Goal: Information Seeking & Learning: Learn about a topic

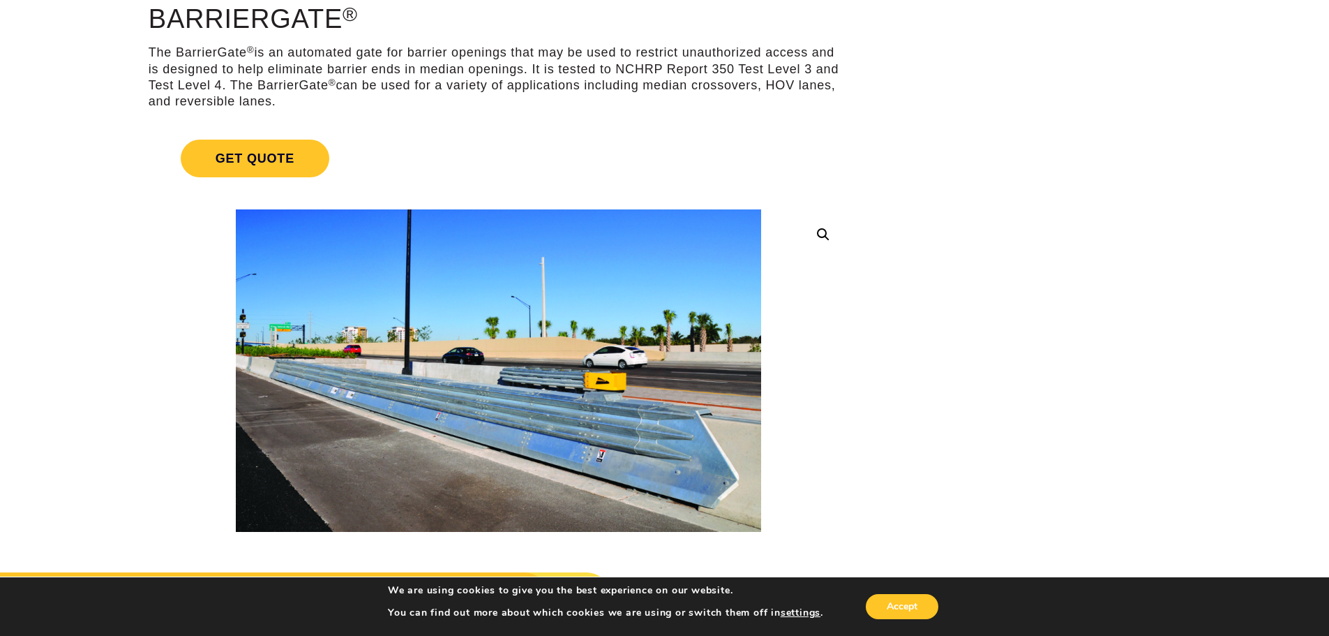
scroll to position [140, 0]
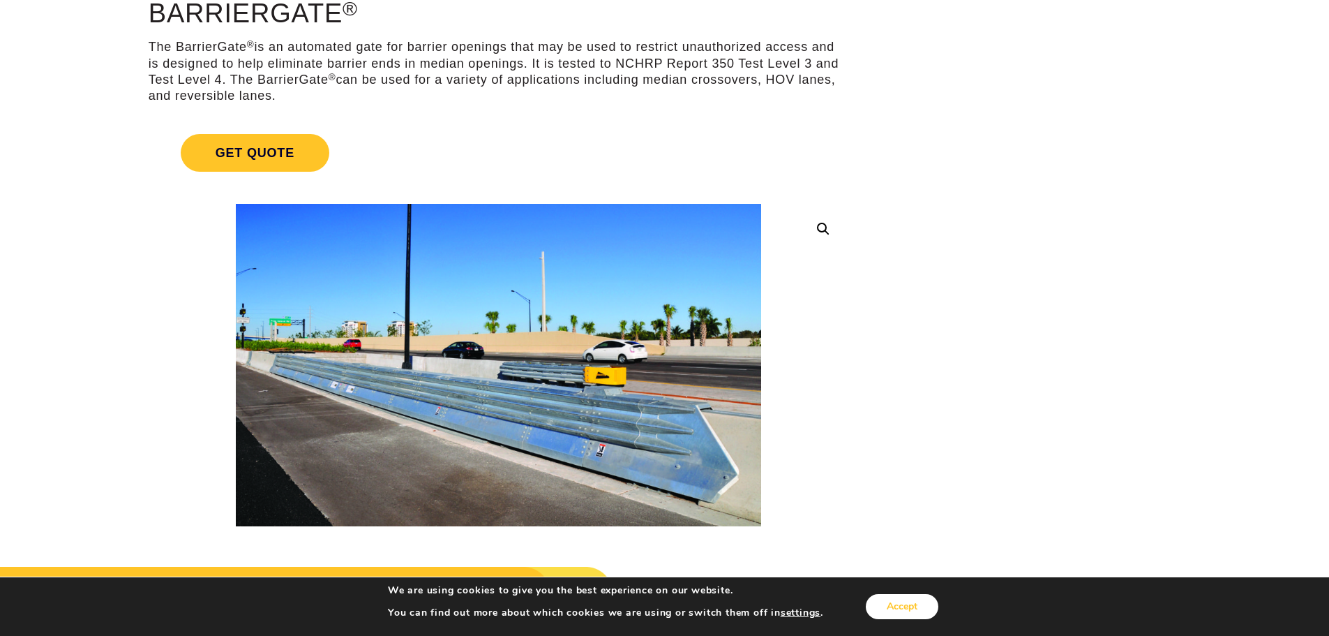
click at [920, 615] on button "Accept" at bounding box center [902, 606] width 73 height 25
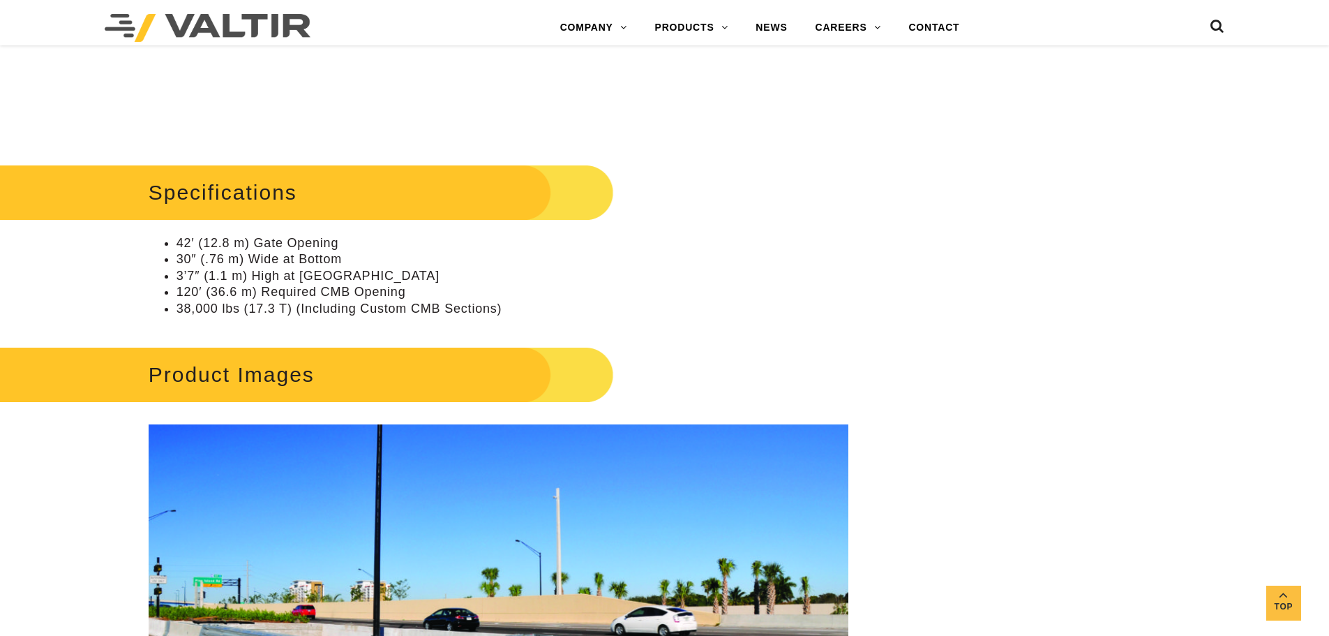
scroll to position [1465, 0]
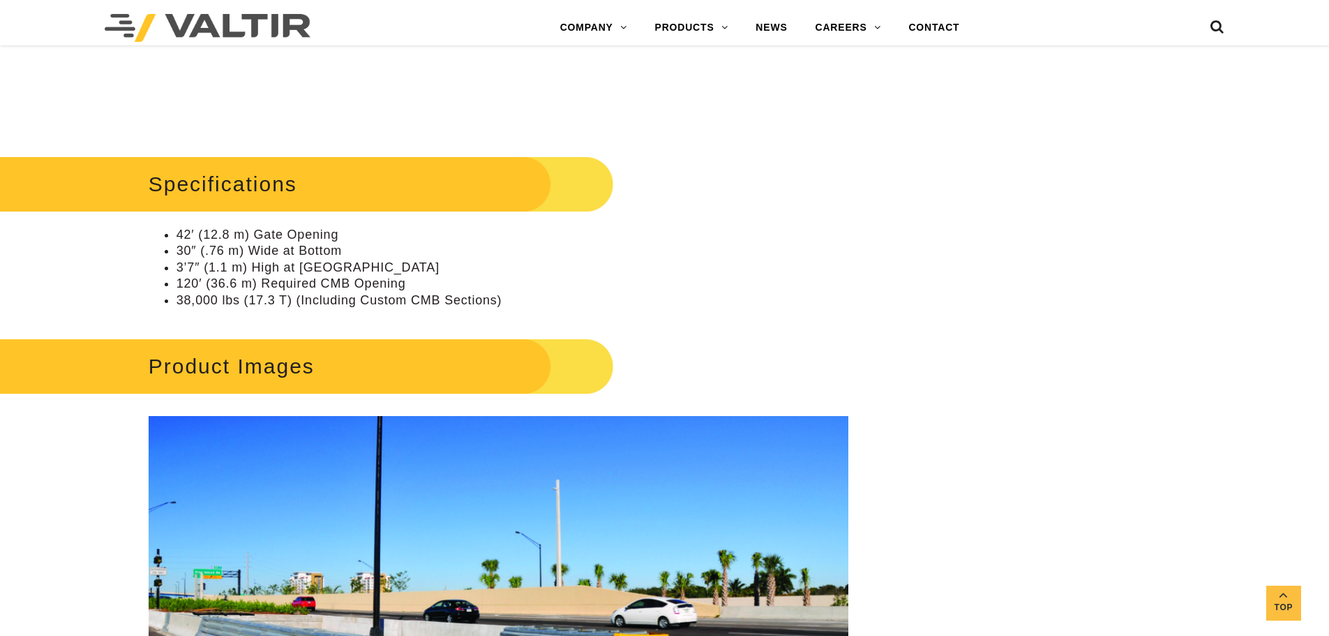
drag, startPoint x: 1039, startPoint y: 367, endPoint x: 941, endPoint y: 304, distance: 116.5
click at [1039, 367] on div "**********" at bounding box center [664, 462] width 1329 height 3577
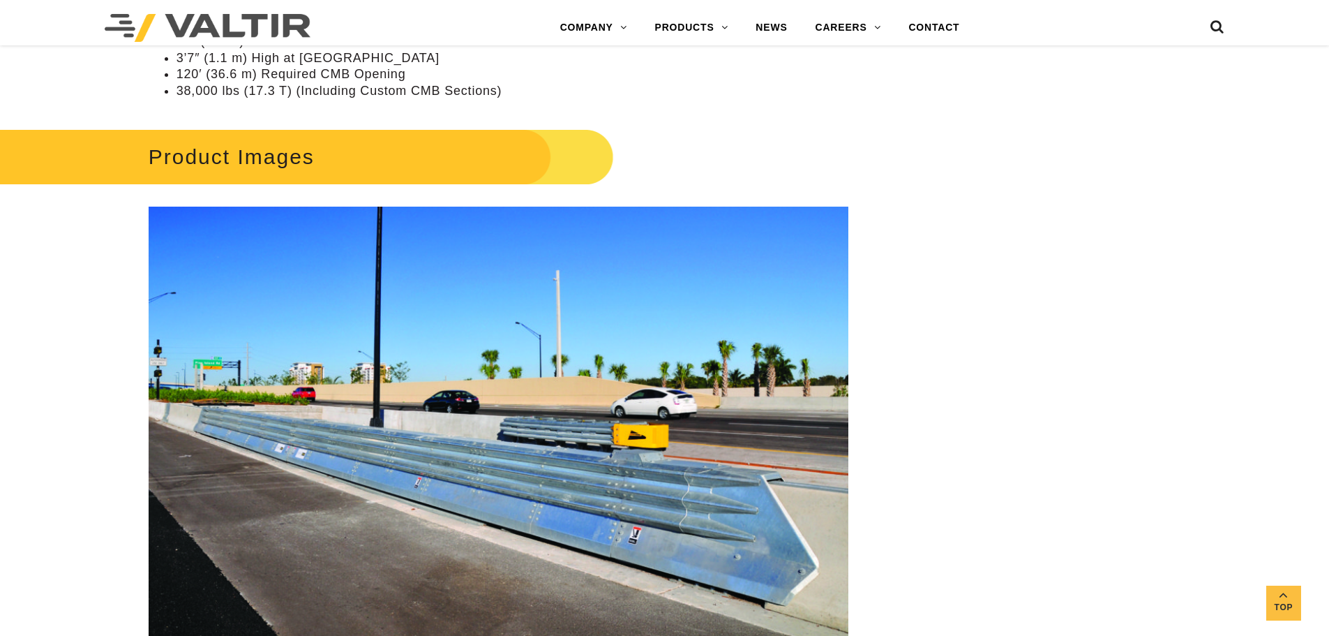
scroll to position [1605, 0]
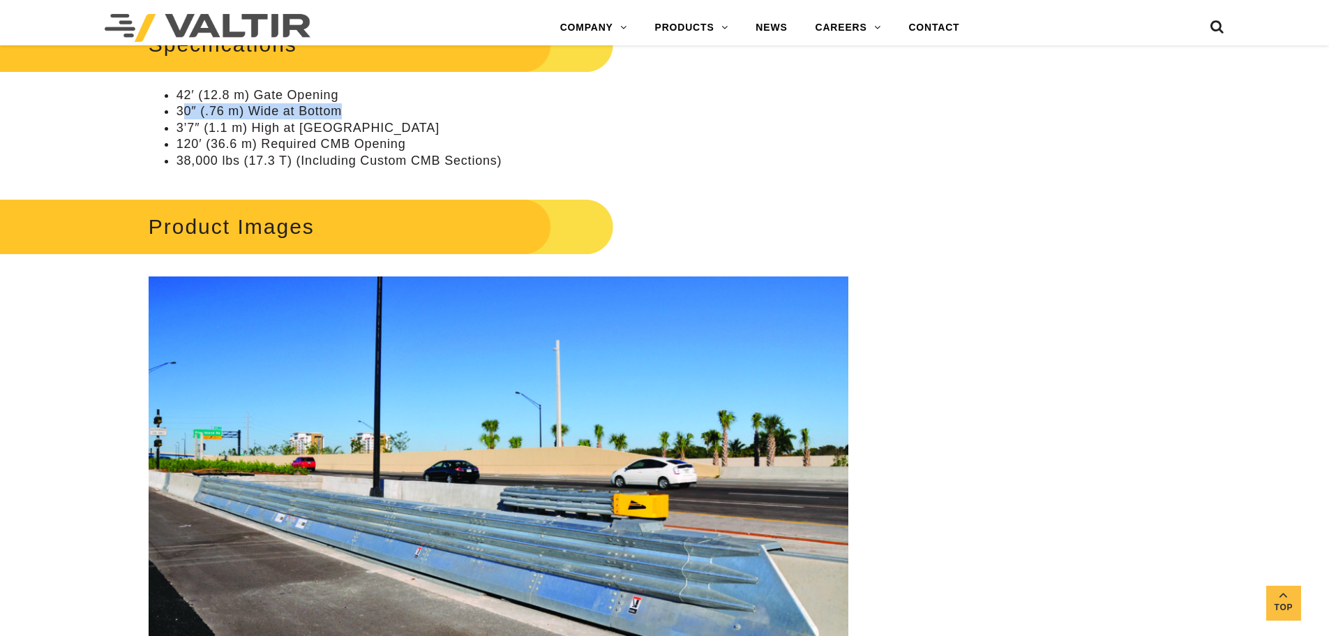
drag, startPoint x: 181, startPoint y: 110, endPoint x: 345, endPoint y: 110, distance: 164.7
click at [345, 110] on li "30″ (.76 m) Wide at Bottom" at bounding box center [513, 111] width 672 height 16
click at [315, 110] on li "30″ (.76 m) Wide at Bottom" at bounding box center [513, 111] width 672 height 16
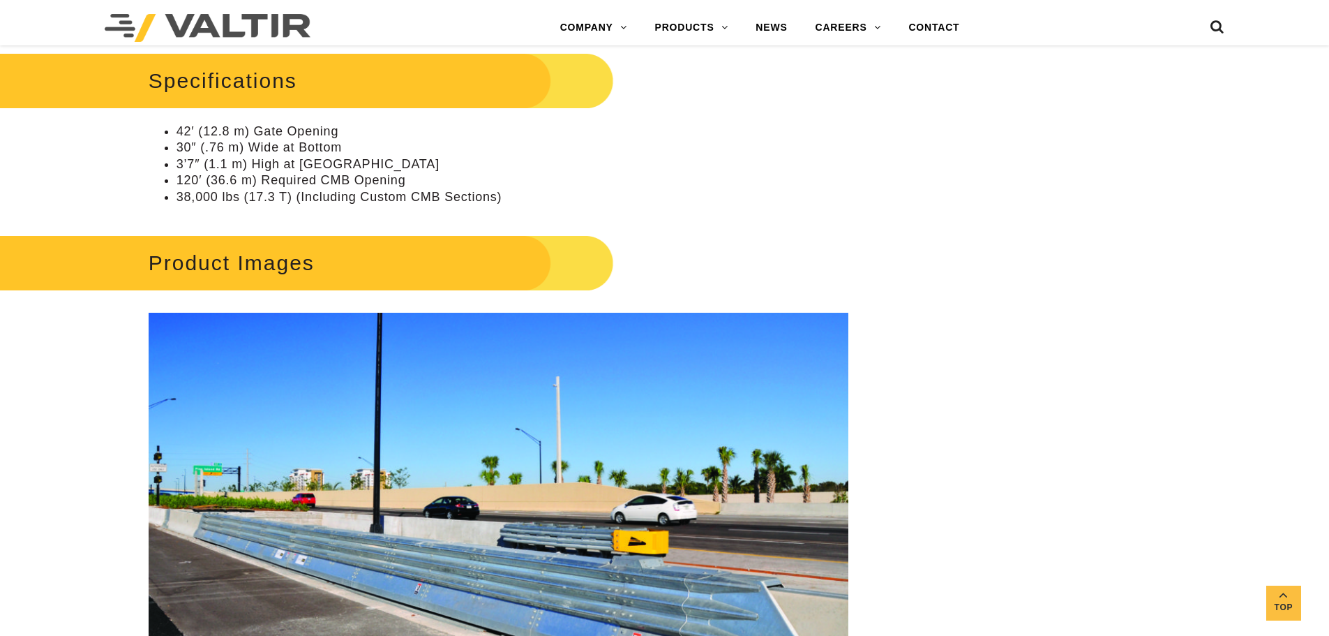
scroll to position [1535, 0]
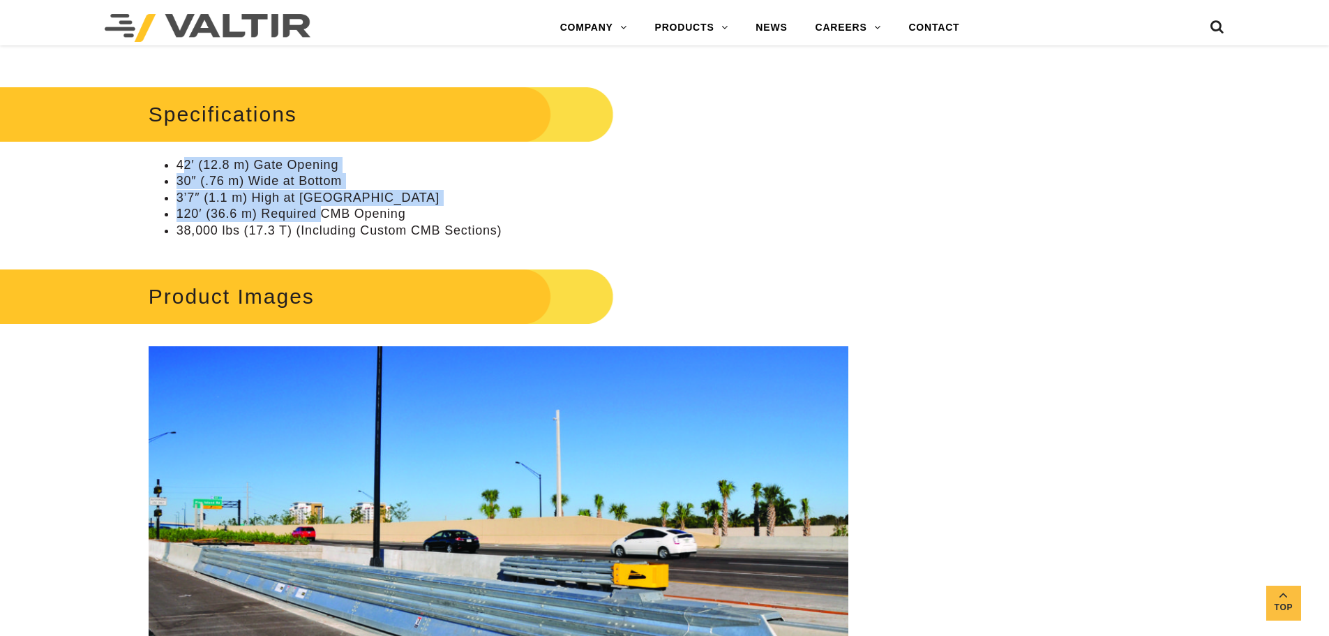
drag, startPoint x: 183, startPoint y: 164, endPoint x: 320, endPoint y: 208, distance: 144.3
click at [320, 208] on ul "42′ (12.8 m) Gate Opening 30″ (.76 m) Wide at Bottom 3’7″ (1.1 m) High at Highe…" at bounding box center [499, 198] width 700 height 82
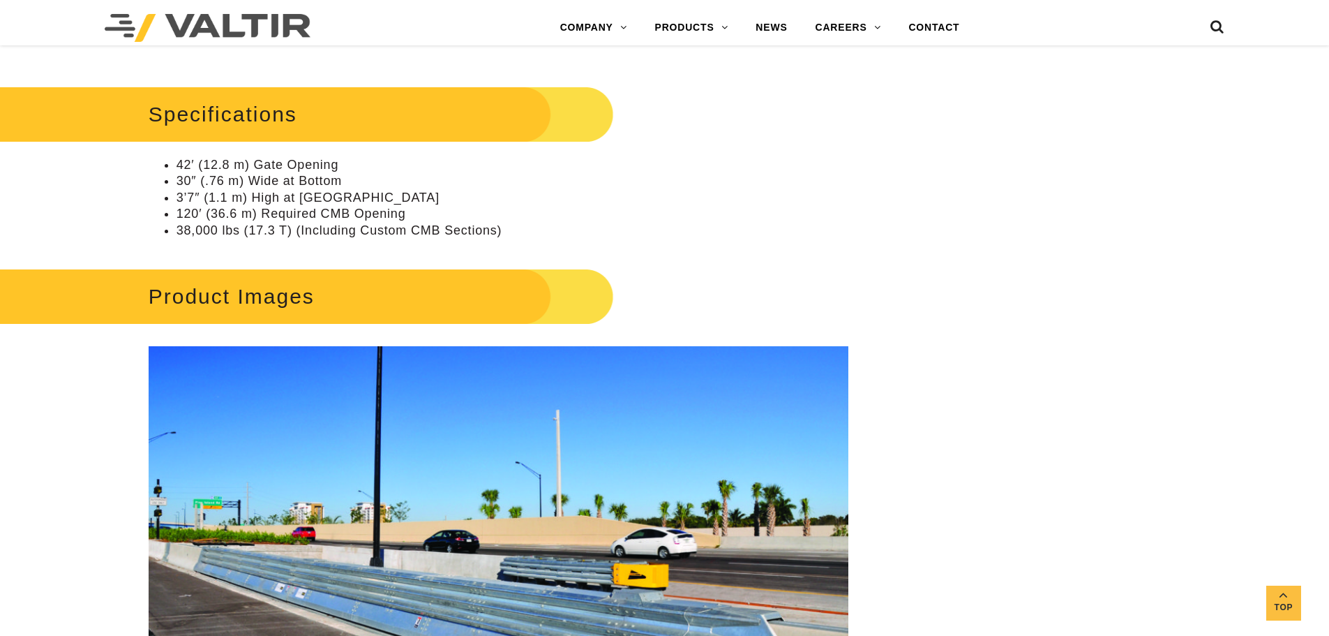
click at [326, 207] on li "120′ (36.6 m) Required CMB Opening" at bounding box center [513, 214] width 672 height 16
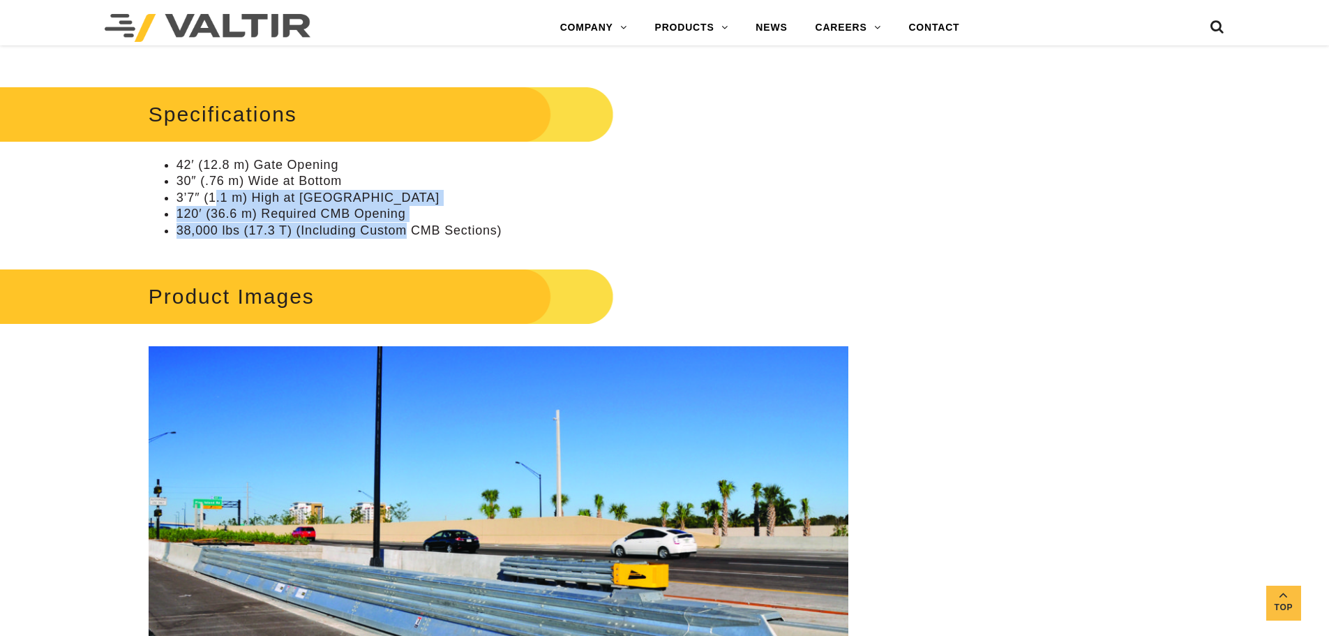
drag, startPoint x: 247, startPoint y: 198, endPoint x: 409, endPoint y: 232, distance: 165.5
click at [409, 232] on ul "42′ (12.8 m) Gate Opening 30″ (.76 m) Wide at Bottom 3’7″ (1.1 m) High at Highe…" at bounding box center [499, 198] width 700 height 82
click at [409, 232] on li "38,000 lbs (17.3 T) (Including Custom CMB Sections)" at bounding box center [513, 231] width 672 height 16
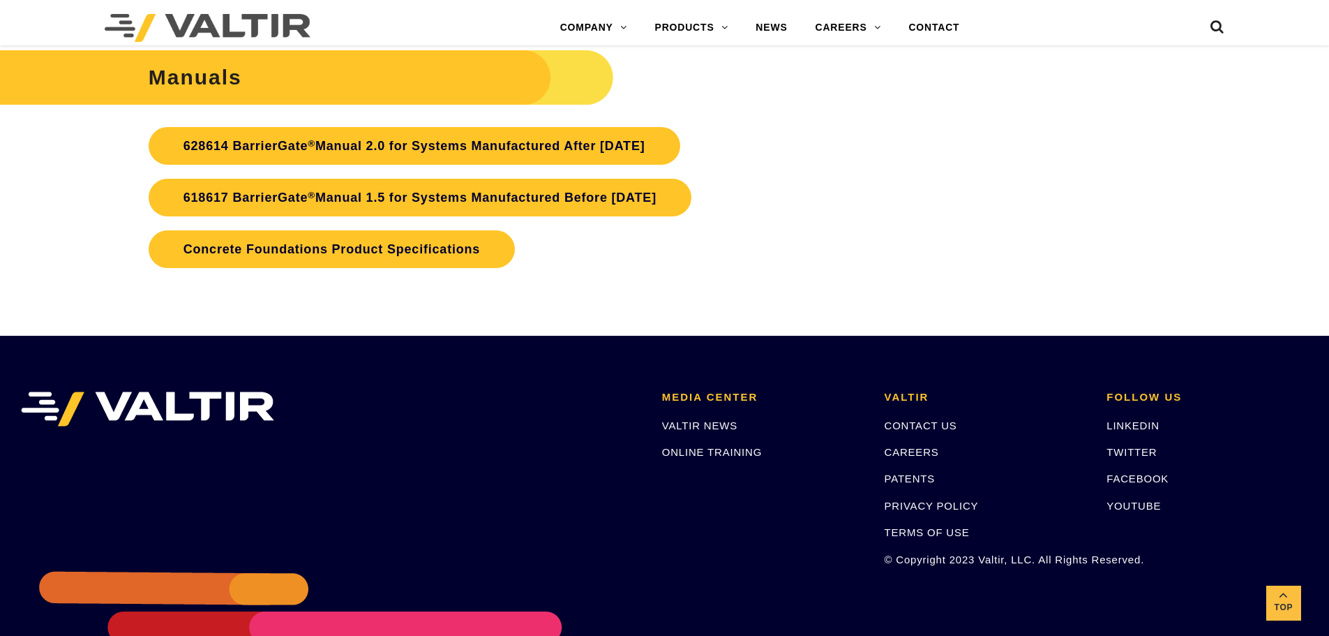
scroll to position [3255, 0]
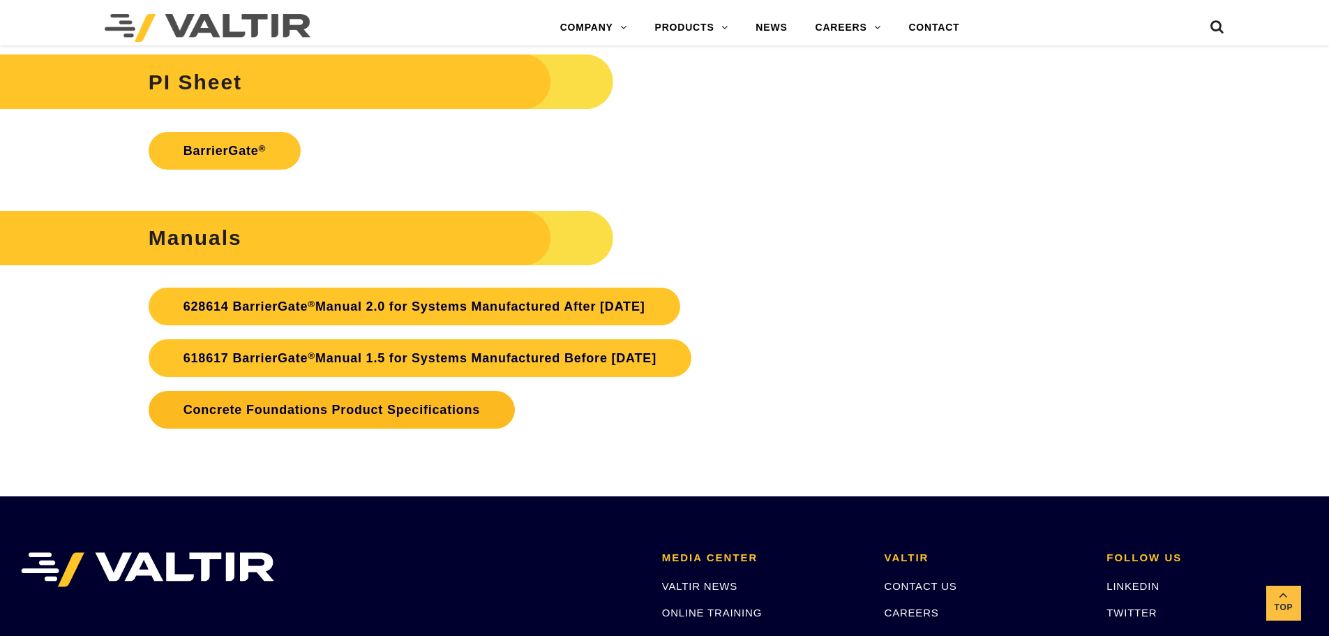
click at [334, 414] on link "Concrete Foundations Product Specifications" at bounding box center [332, 410] width 366 height 38
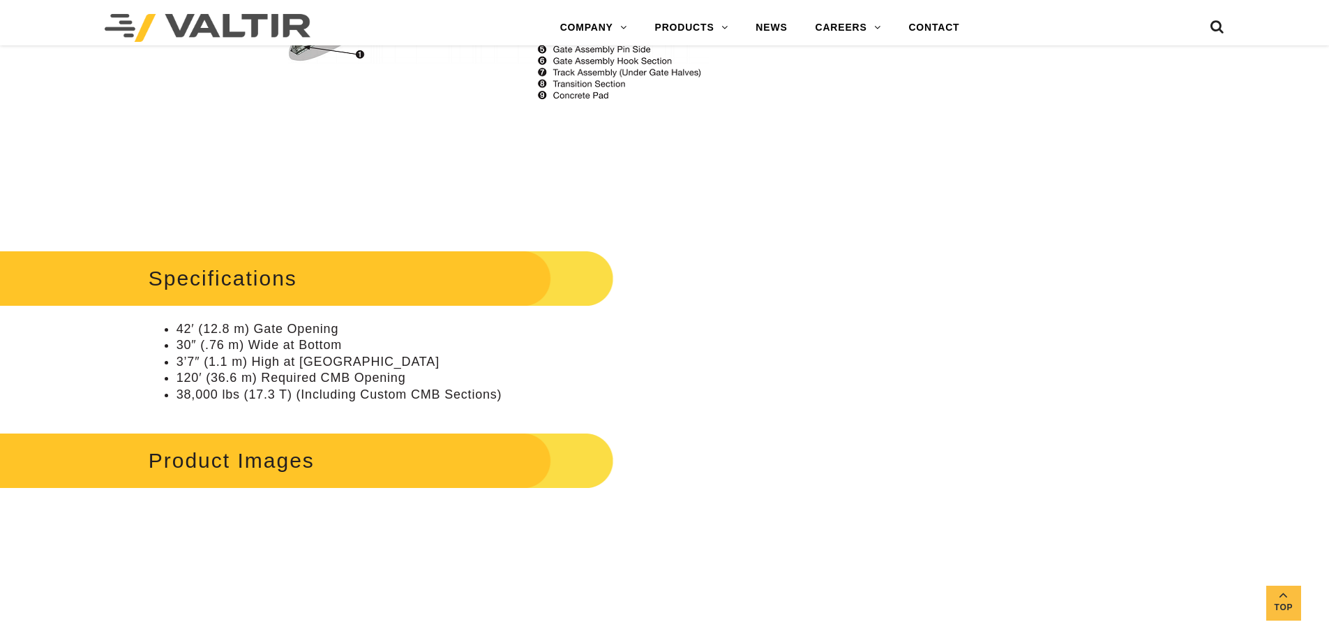
scroll to position [1441, 0]
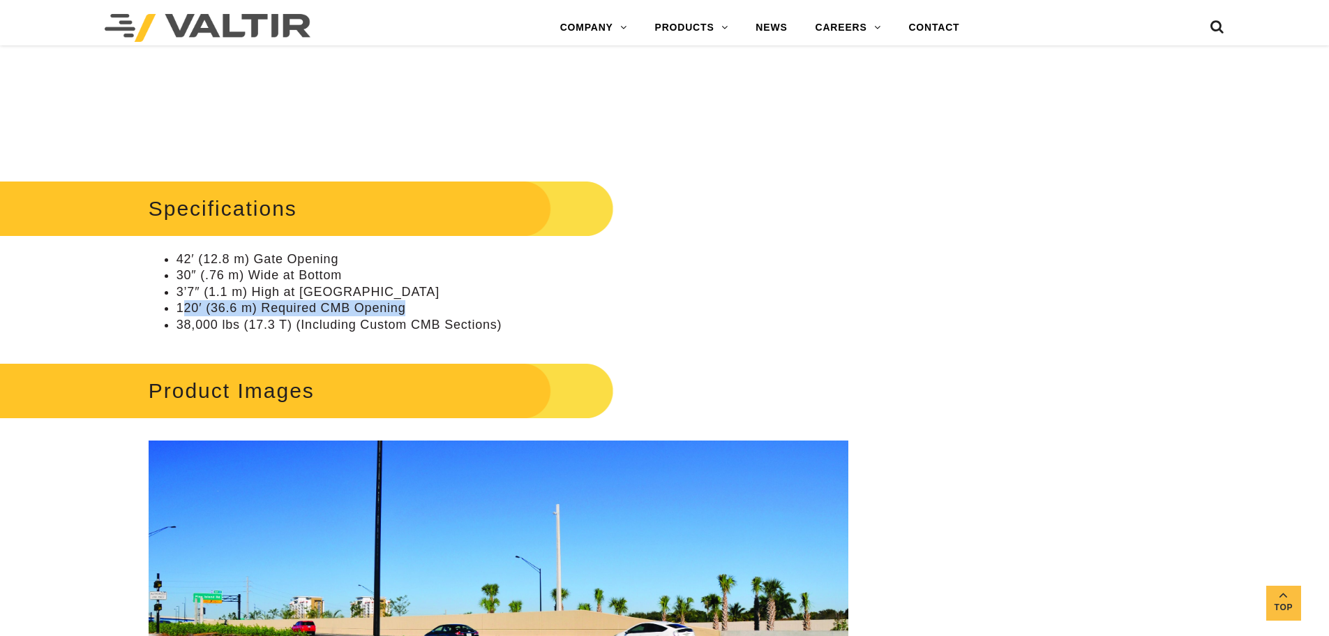
drag, startPoint x: 182, startPoint y: 305, endPoint x: 447, endPoint y: 310, distance: 265.2
click at [447, 310] on li "120′ (36.6 m) Required CMB Opening" at bounding box center [513, 308] width 672 height 16
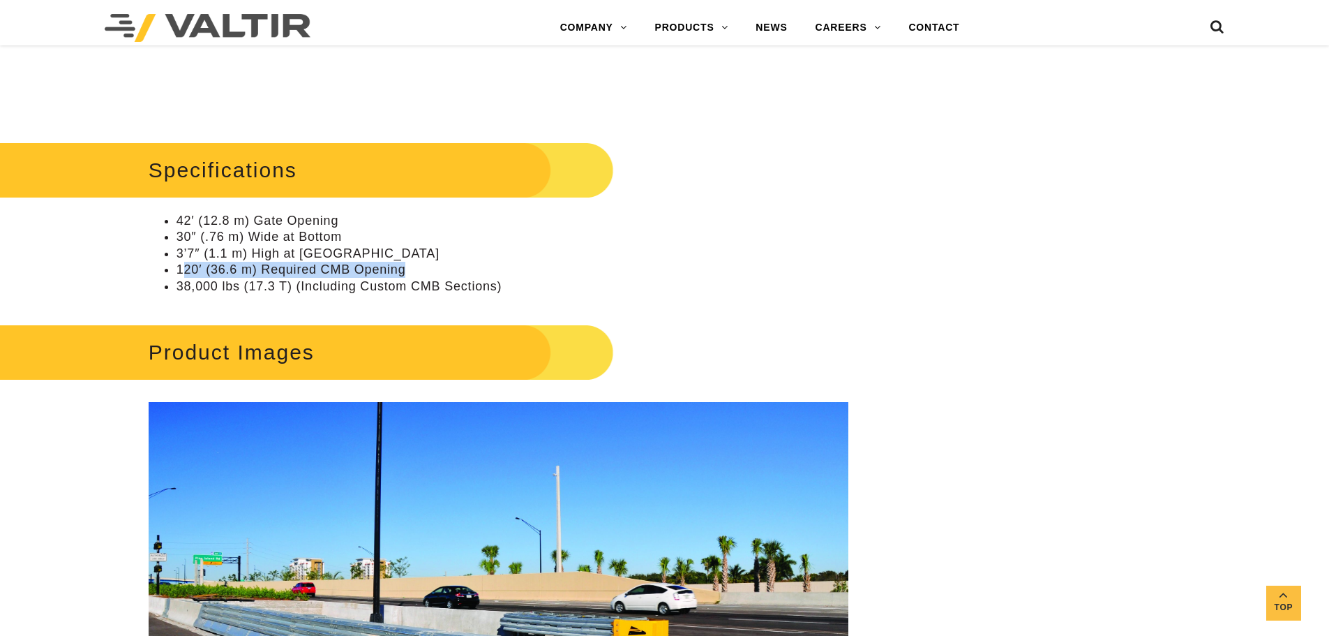
scroll to position [1511, 0]
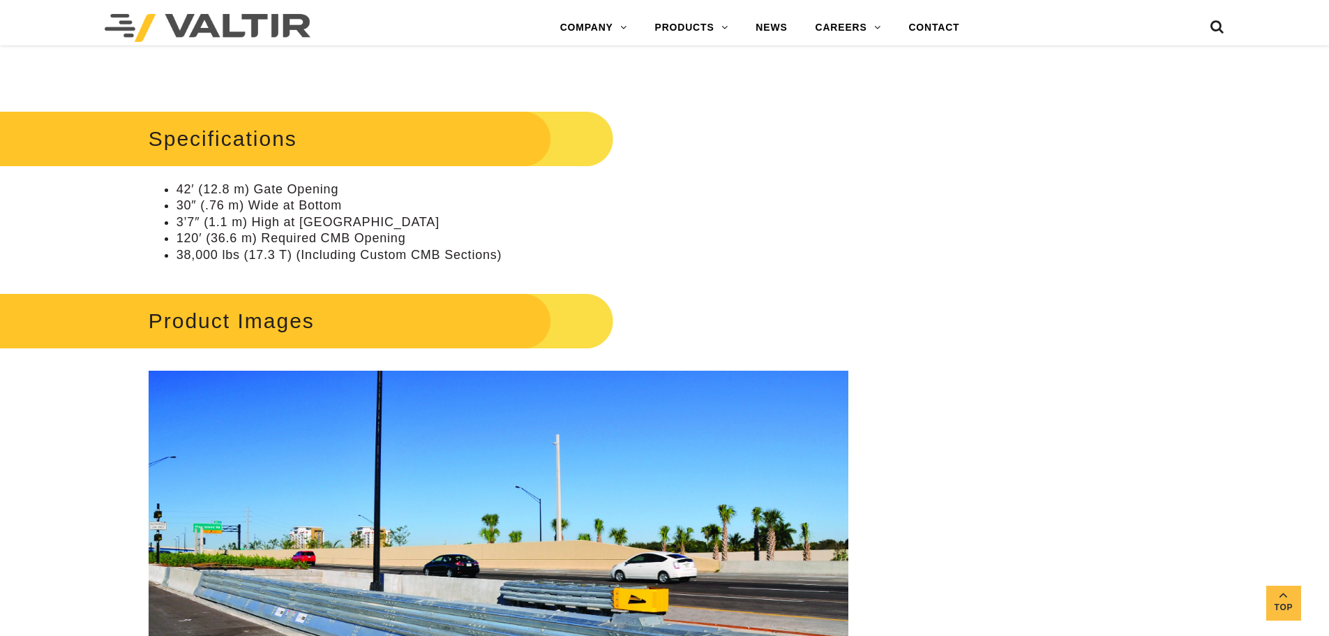
click at [397, 254] on li "38,000 lbs (17.3 T) (Including Custom CMB Sections)" at bounding box center [513, 255] width 672 height 16
click at [391, 251] on li "38,000 lbs (17.3 T) (Including Custom CMB Sections)" at bounding box center [513, 255] width 672 height 16
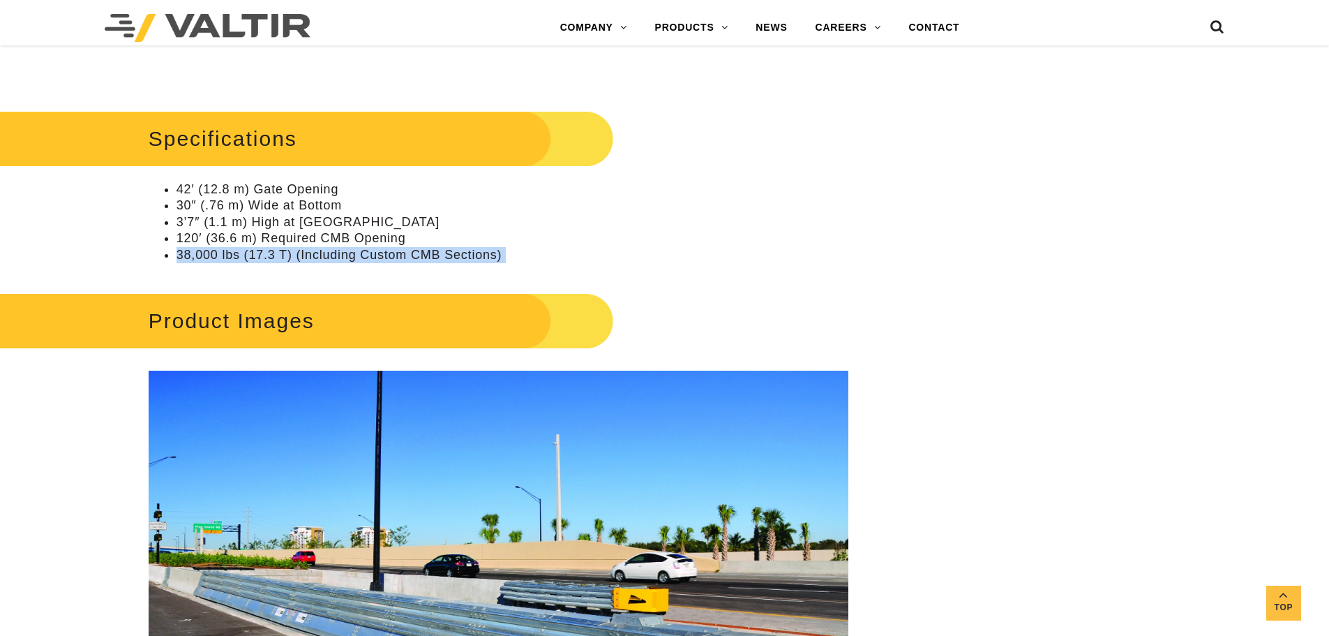
click at [391, 251] on li "38,000 lbs (17.3 T) (Including Custom CMB Sections)" at bounding box center [513, 255] width 672 height 16
click at [366, 239] on li "120′ (36.6 m) Required CMB Opening" at bounding box center [513, 238] width 672 height 16
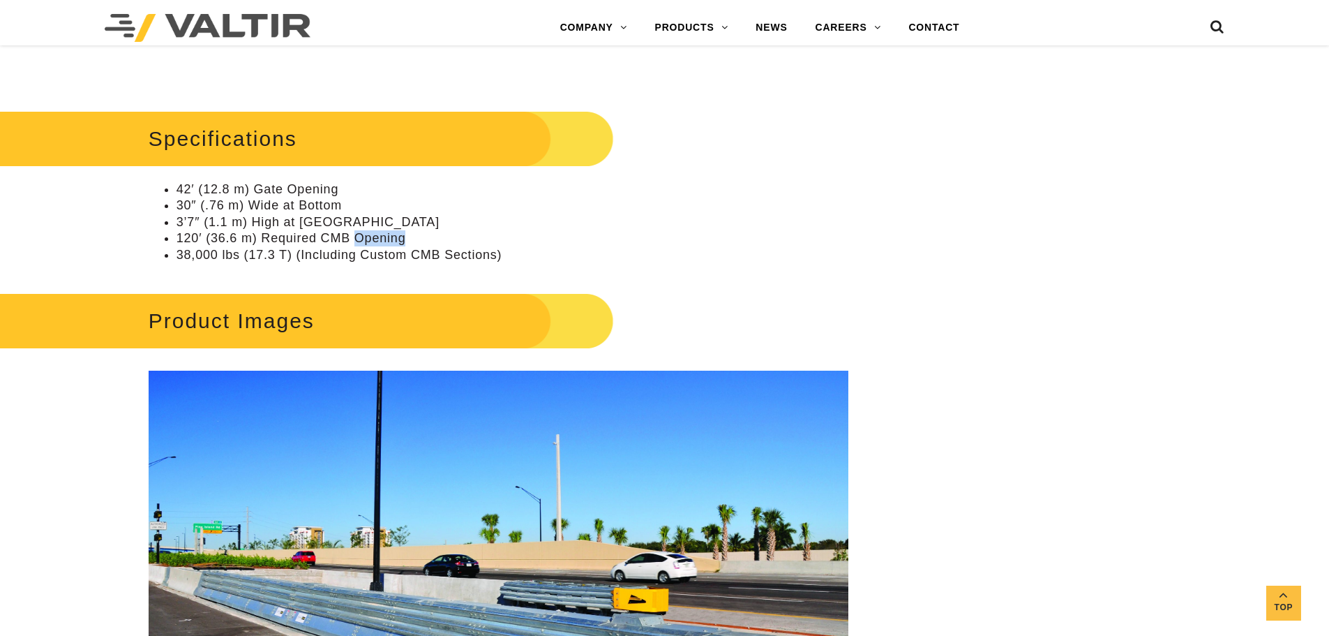
click at [366, 239] on li "120′ (36.6 m) Required CMB Opening" at bounding box center [513, 238] width 672 height 16
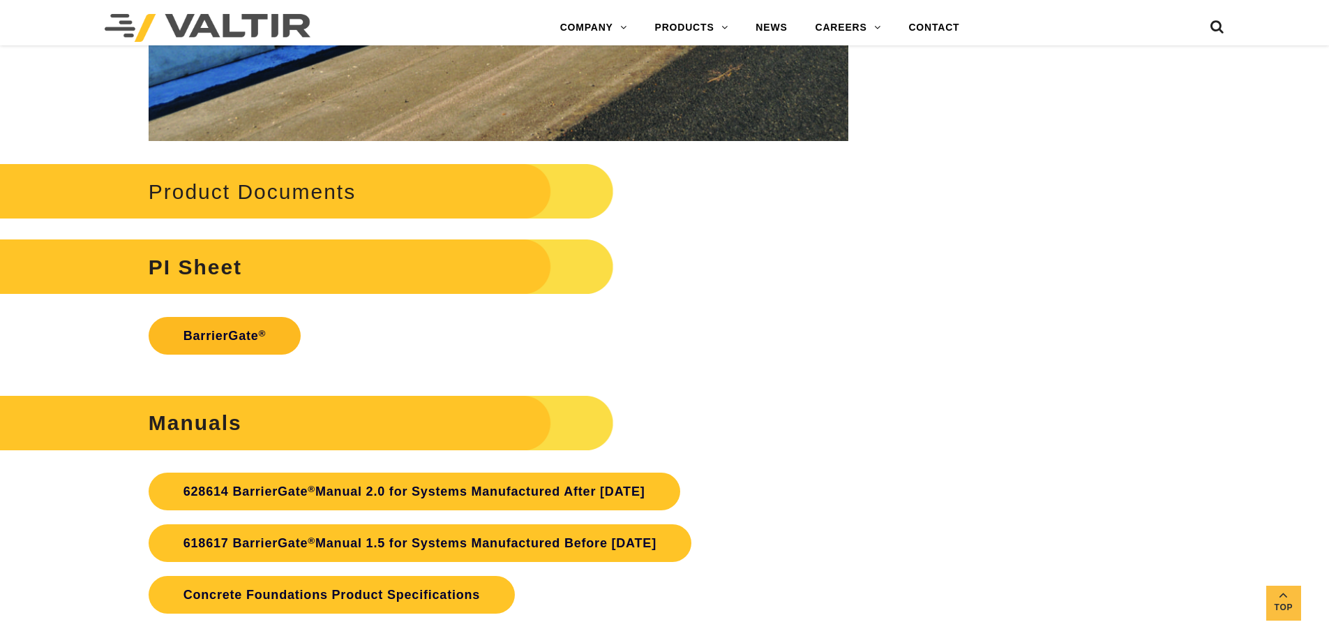
scroll to position [3140, 0]
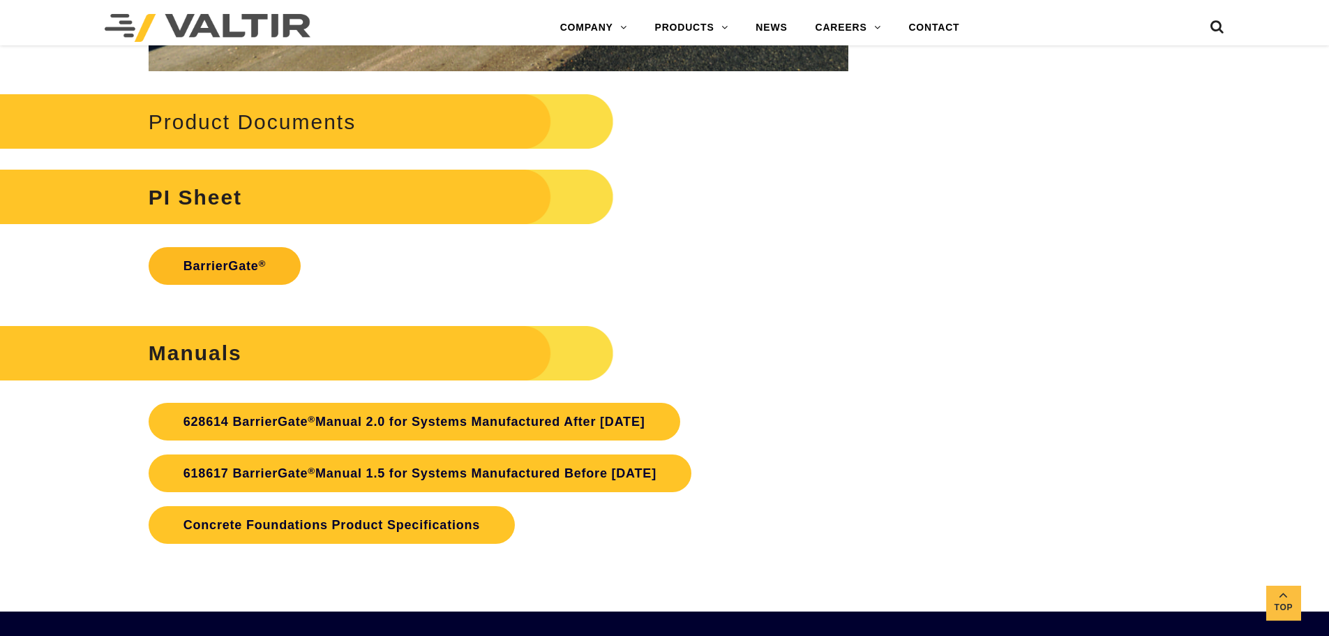
click at [209, 277] on link "BarrierGate ®" at bounding box center [225, 266] width 153 height 38
